Goal: Transaction & Acquisition: Purchase product/service

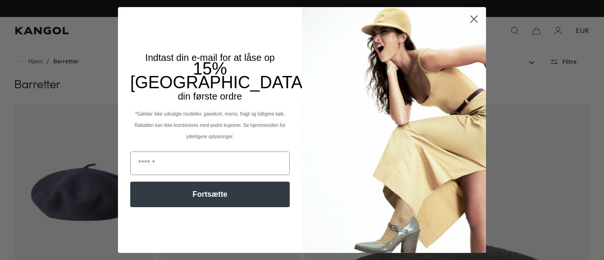
scroll to position [0, 194]
click at [467, 15] on circle "Luk dialogboks" at bounding box center [474, 19] width 16 height 16
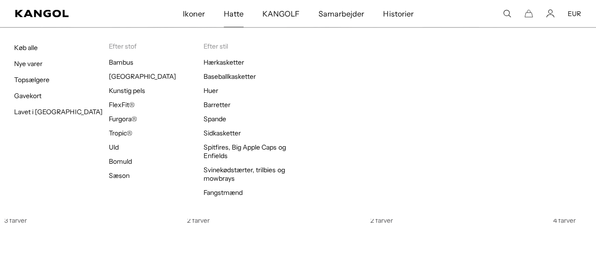
scroll to position [0, 0]
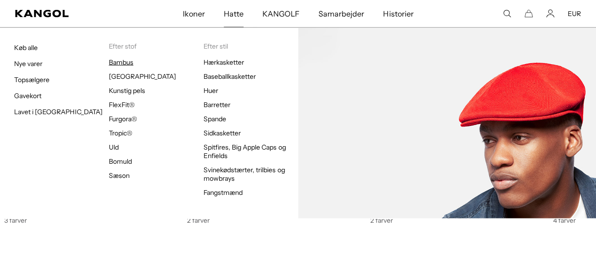
click at [122, 61] on font "Bambus" at bounding box center [121, 62] width 25 height 8
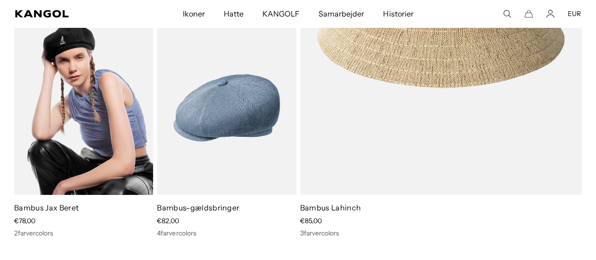
scroll to position [330, 0]
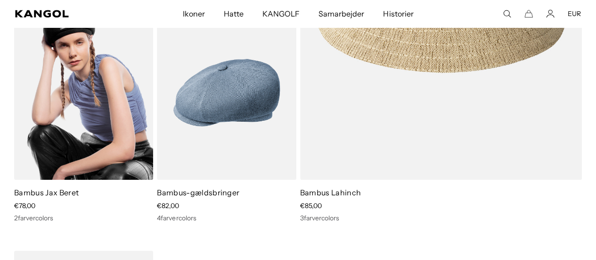
click at [105, 115] on img at bounding box center [83, 92] width 139 height 175
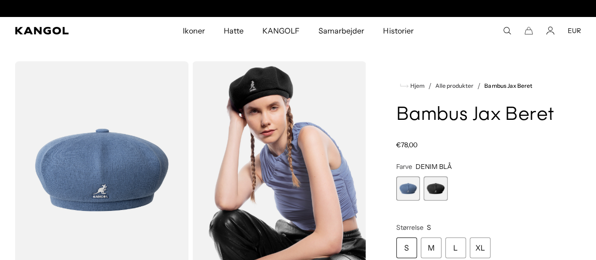
scroll to position [0, 194]
click at [447, 200] on span "2 af 2" at bounding box center [436, 188] width 24 height 24
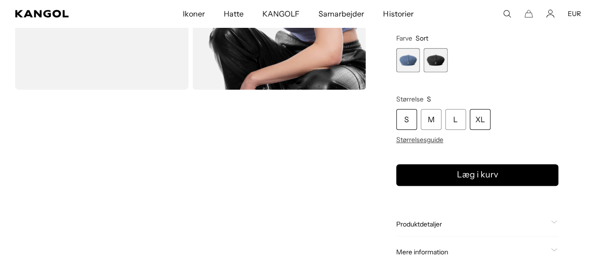
click at [485, 115] on font "XL" at bounding box center [480, 119] width 9 height 9
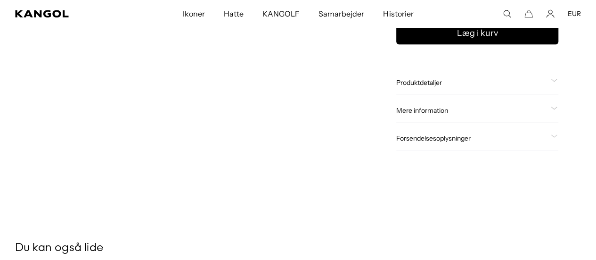
click at [471, 136] on font "Forsendelsesoplysninger" at bounding box center [434, 138] width 74 height 8
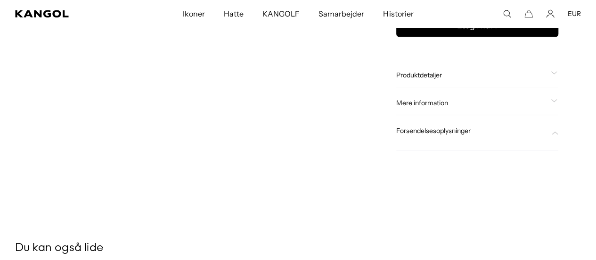
click at [450, 128] on font "Forsendelsesoplysninger" at bounding box center [434, 130] width 74 height 8
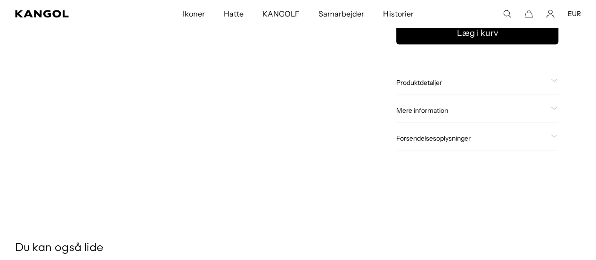
click at [445, 135] on font "Forsendelsesoplysninger" at bounding box center [434, 138] width 74 height 8
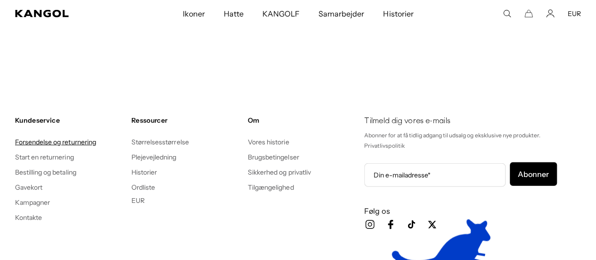
click at [53, 139] on font "Forsendelse og returnering" at bounding box center [55, 142] width 81 height 8
